Goal: Task Accomplishment & Management: Manage account settings

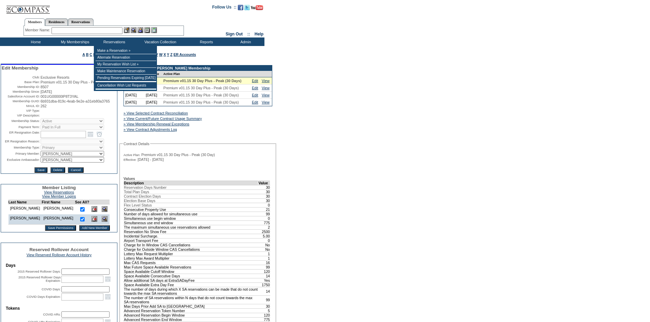
click at [103, 28] on input "text" at bounding box center [87, 30] width 71 height 7
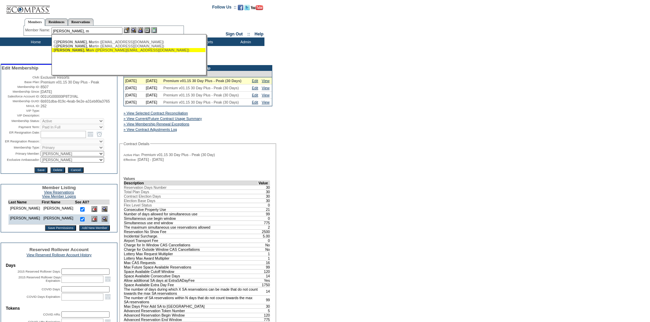
click at [100, 49] on div "[PERSON_NAME] ([PERSON_NAME][EMAIL_ADDRESS][DOMAIN_NAME])" at bounding box center [129, 50] width 150 height 4
type input "[PERSON_NAME] ([PERSON_NAME][EMAIL_ADDRESS][DOMAIN_NAME])"
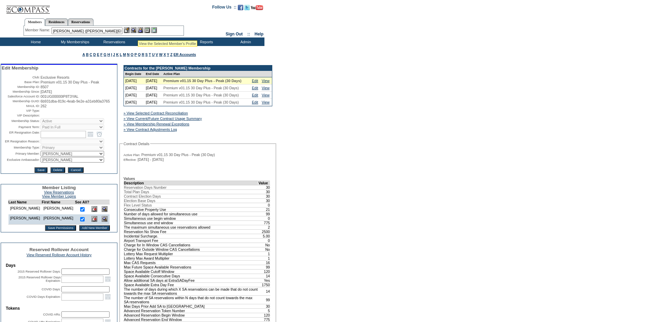
click at [141, 29] on img at bounding box center [140, 30] width 6 height 6
click at [136, 29] on img at bounding box center [134, 30] width 6 height 6
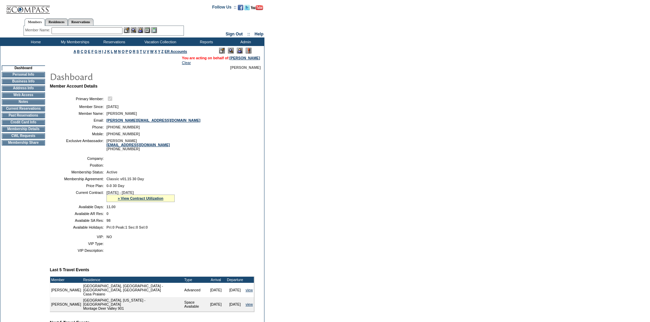
click at [32, 132] on td "Membership Details" at bounding box center [23, 129] width 43 height 5
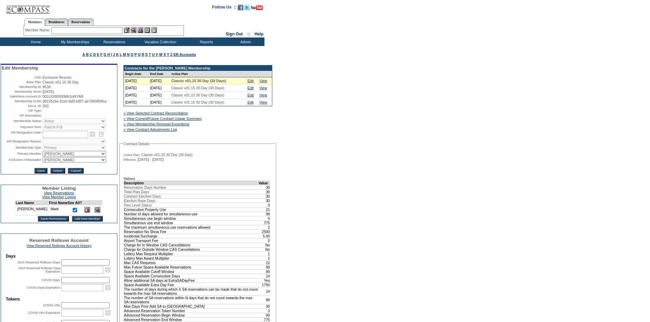
select select "56715"
click at [40, 174] on input "Save" at bounding box center [40, 170] width 13 height 5
